Goal: Transaction & Acquisition: Download file/media

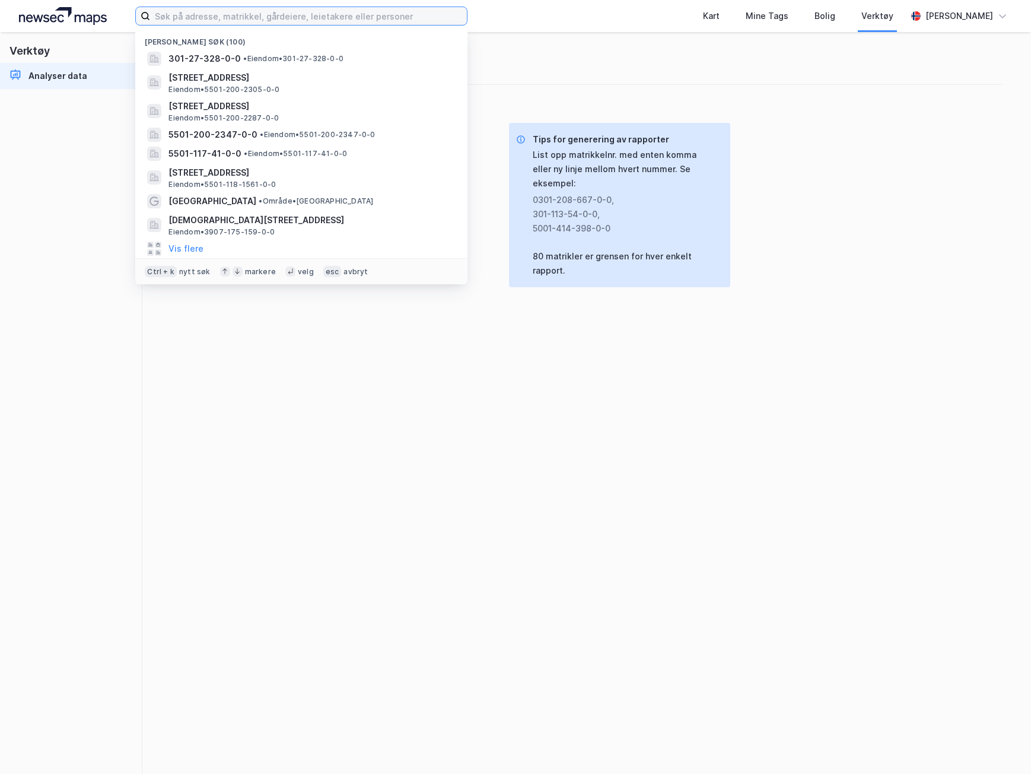
click at [209, 21] on input at bounding box center [308, 16] width 317 height 18
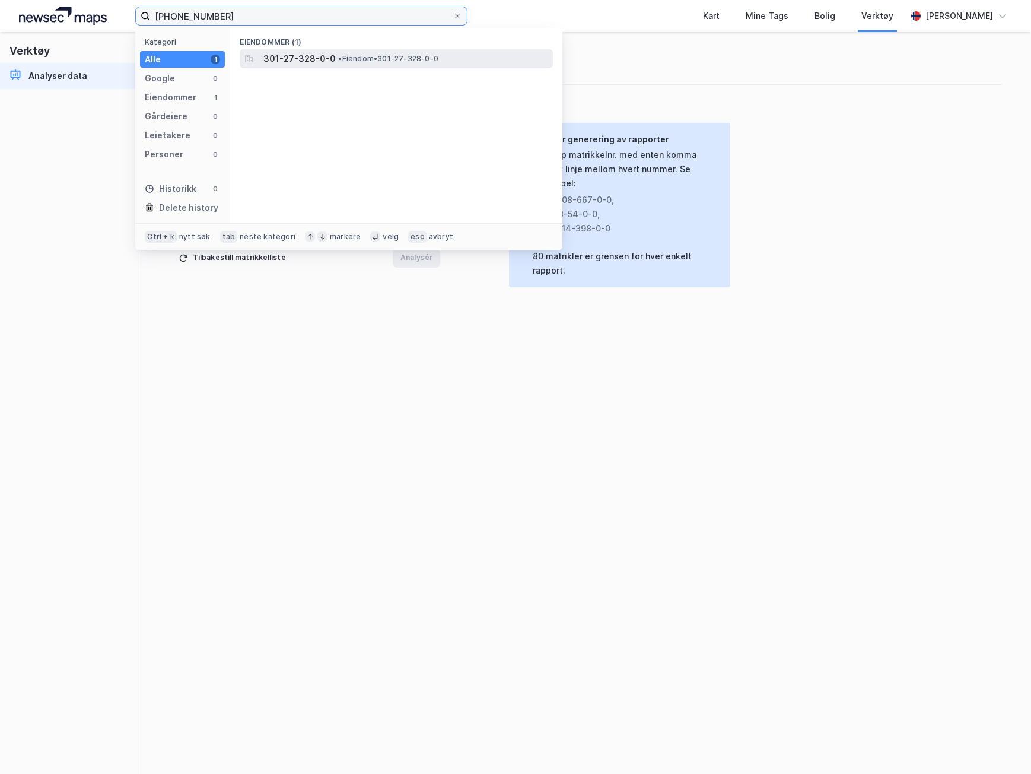
type input "[PHONE_NUMBER]"
click at [287, 61] on span "301-27-328-0-0" at bounding box center [299, 59] width 72 height 14
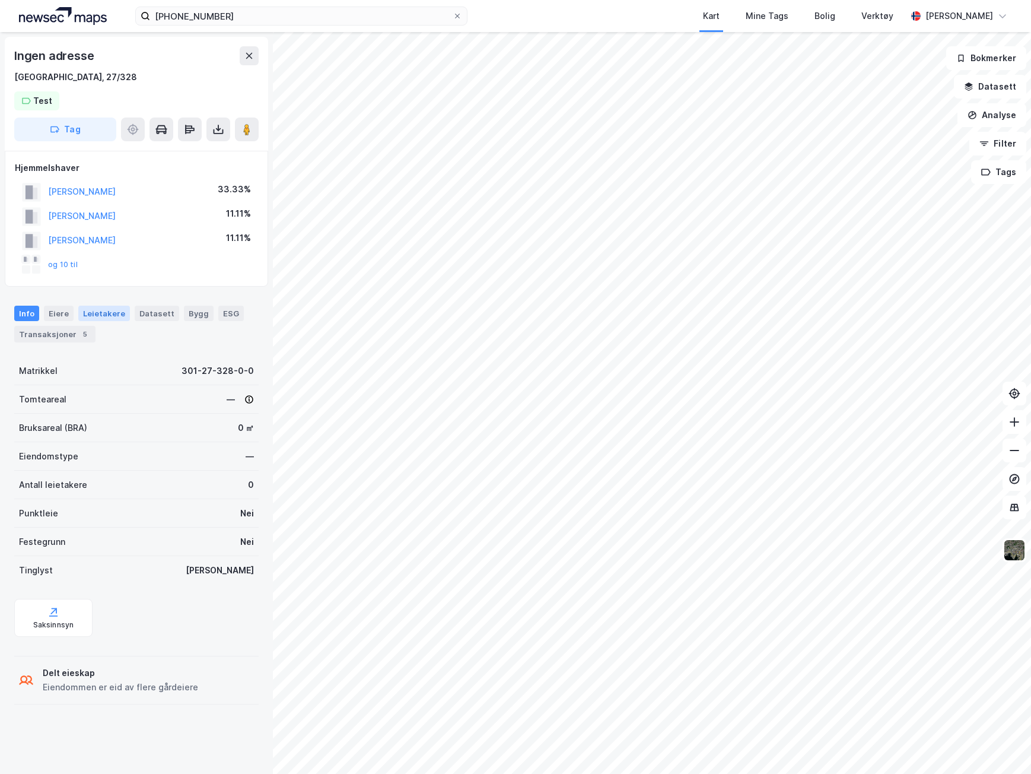
click at [113, 320] on div "Leietakere" at bounding box center [104, 313] width 52 height 15
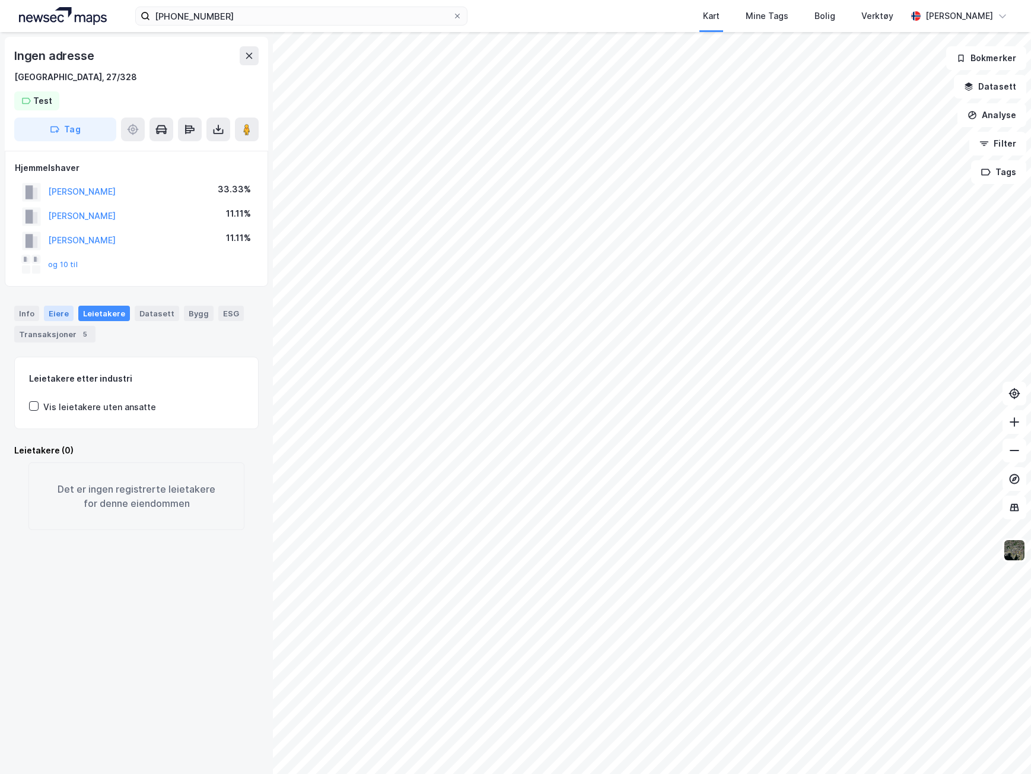
click at [55, 308] on div "Eiere" at bounding box center [59, 313] width 30 height 15
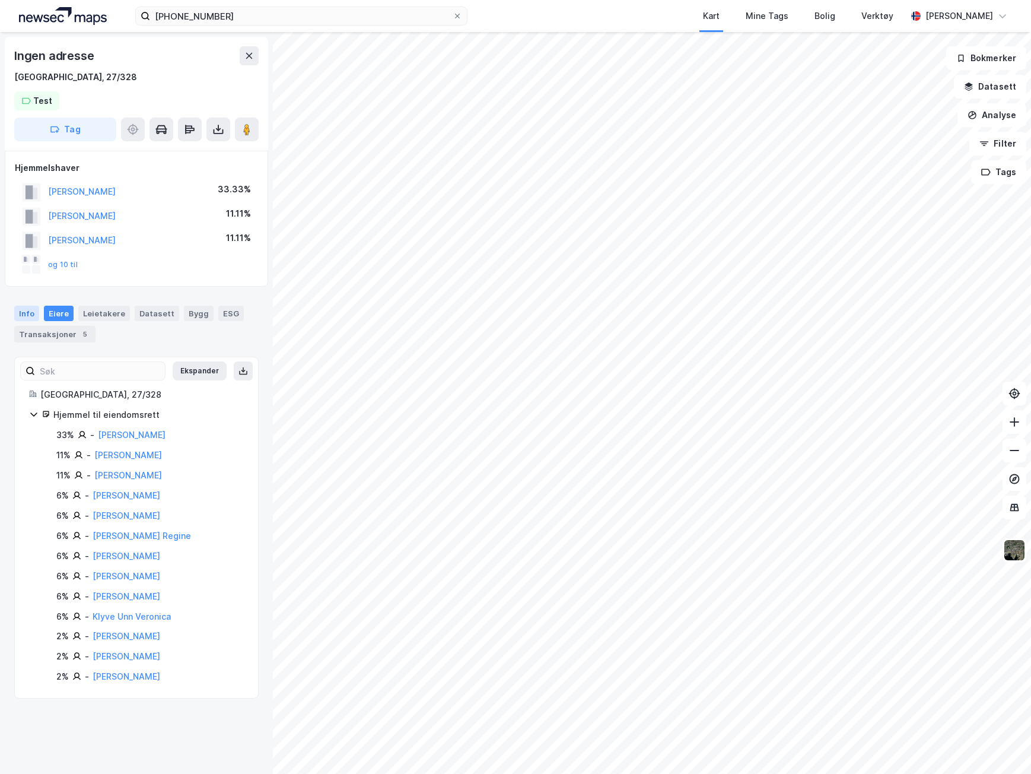
click at [31, 314] on div "Info" at bounding box center [26, 313] width 25 height 15
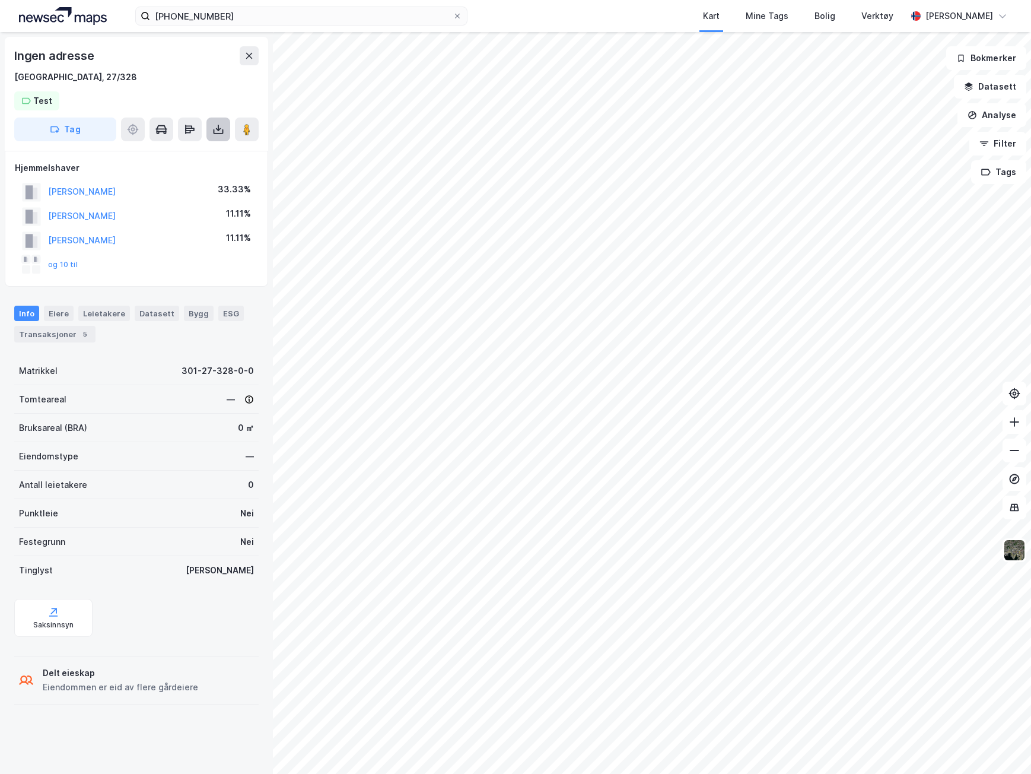
click at [217, 132] on icon at bounding box center [218, 129] width 12 height 12
click at [172, 156] on div "Last ned grunnbok" at bounding box center [159, 152] width 69 height 9
